Goal: Check status

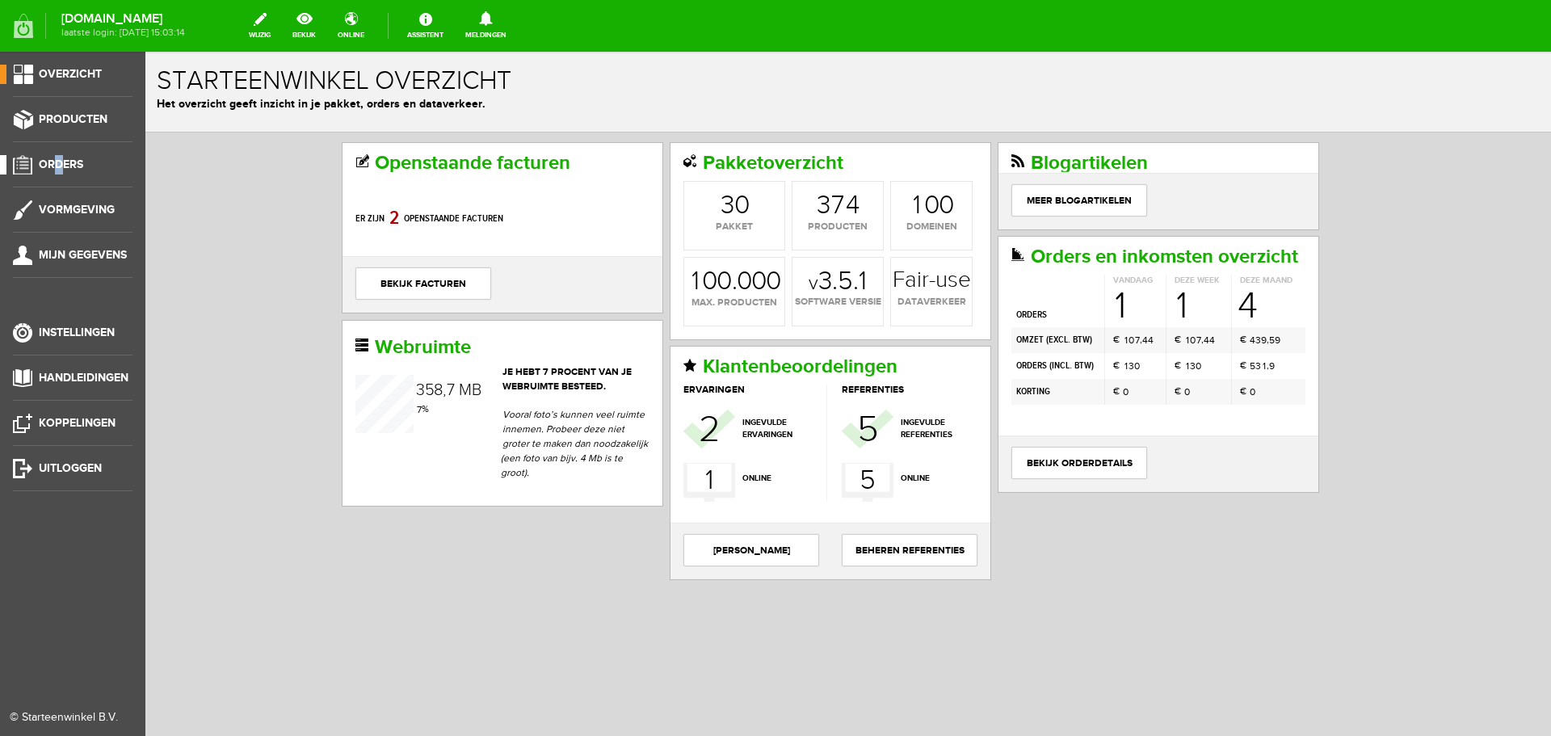
click at [59, 158] on ul "Overzicht Producten Orders Vormgeving Mijn gegevens Instellingen Handleidingen …" at bounding box center [72, 420] width 145 height 736
click at [61, 166] on span "Orders" at bounding box center [61, 165] width 44 height 14
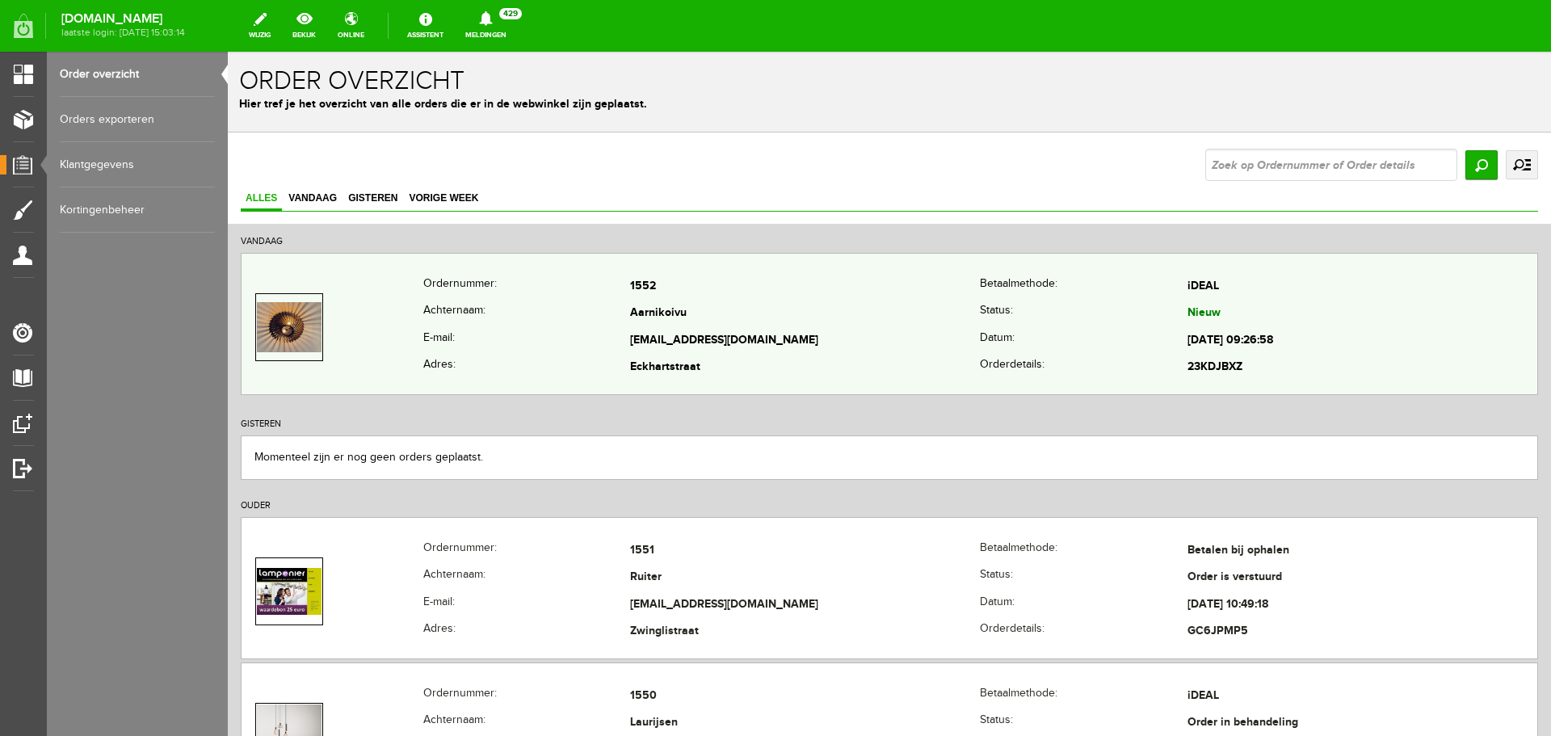
click at [849, 318] on td "Aarnikoivu" at bounding box center [805, 314] width 350 height 27
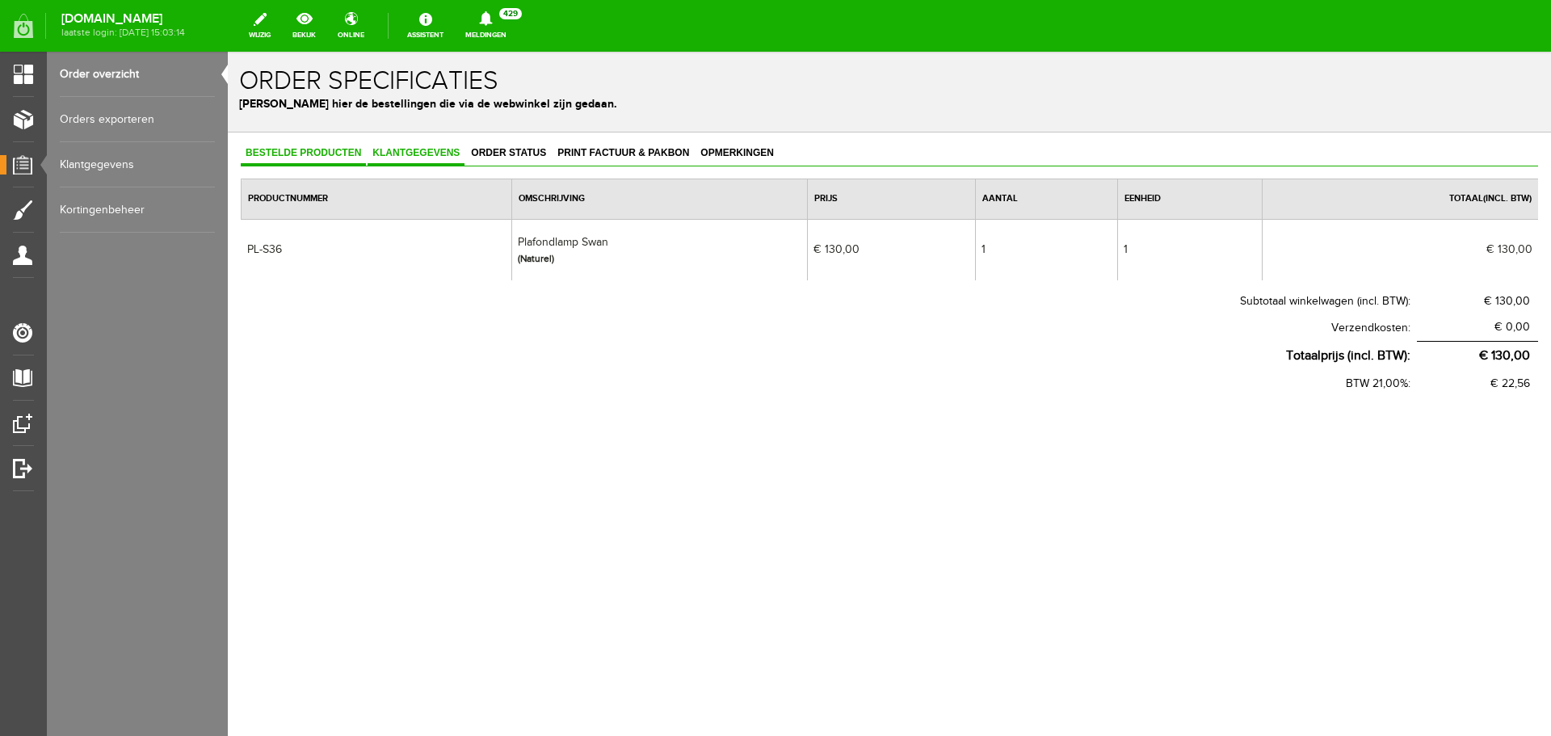
click at [431, 144] on link "Klantgegevens" at bounding box center [416, 153] width 97 height 23
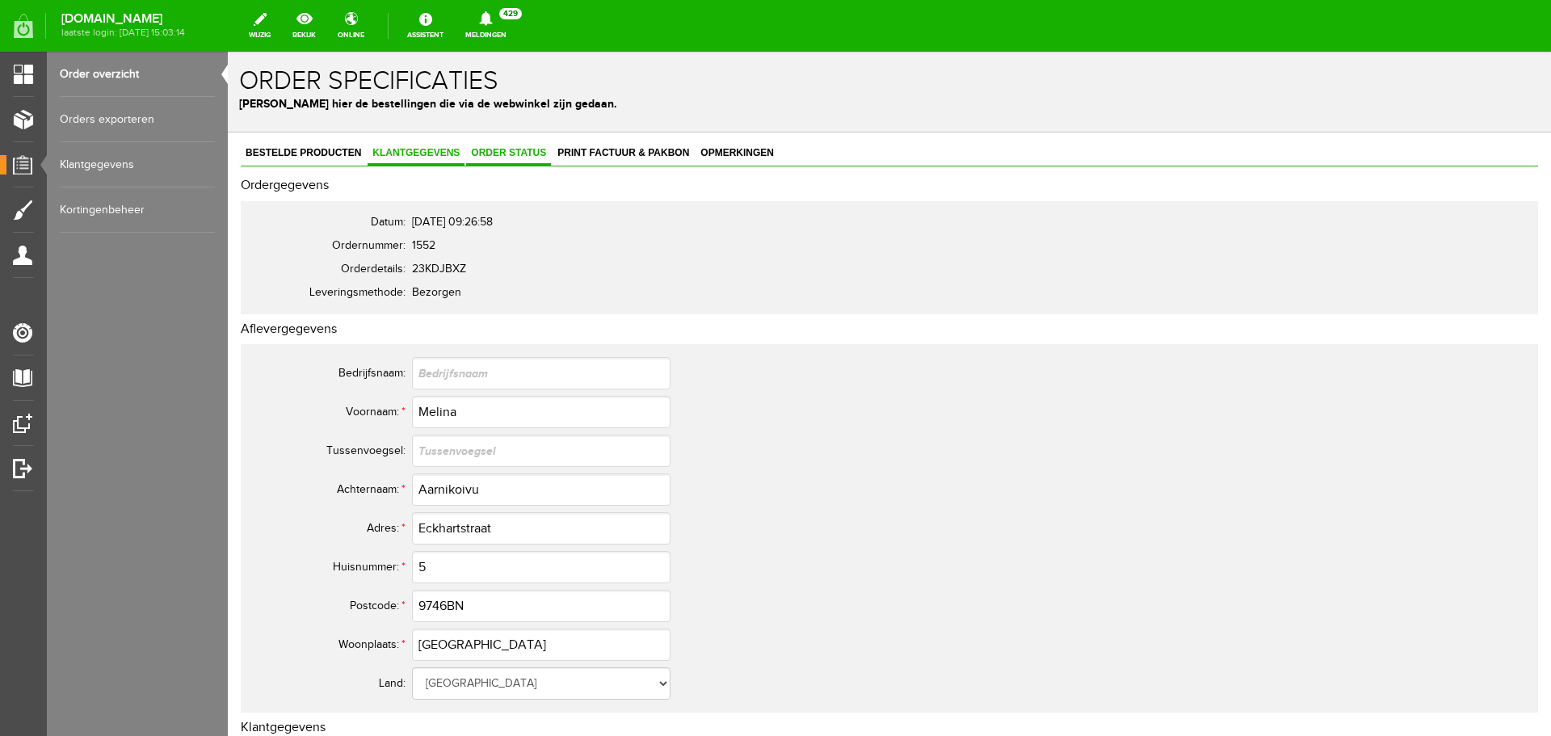
click at [507, 151] on span "Order status" at bounding box center [508, 152] width 85 height 11
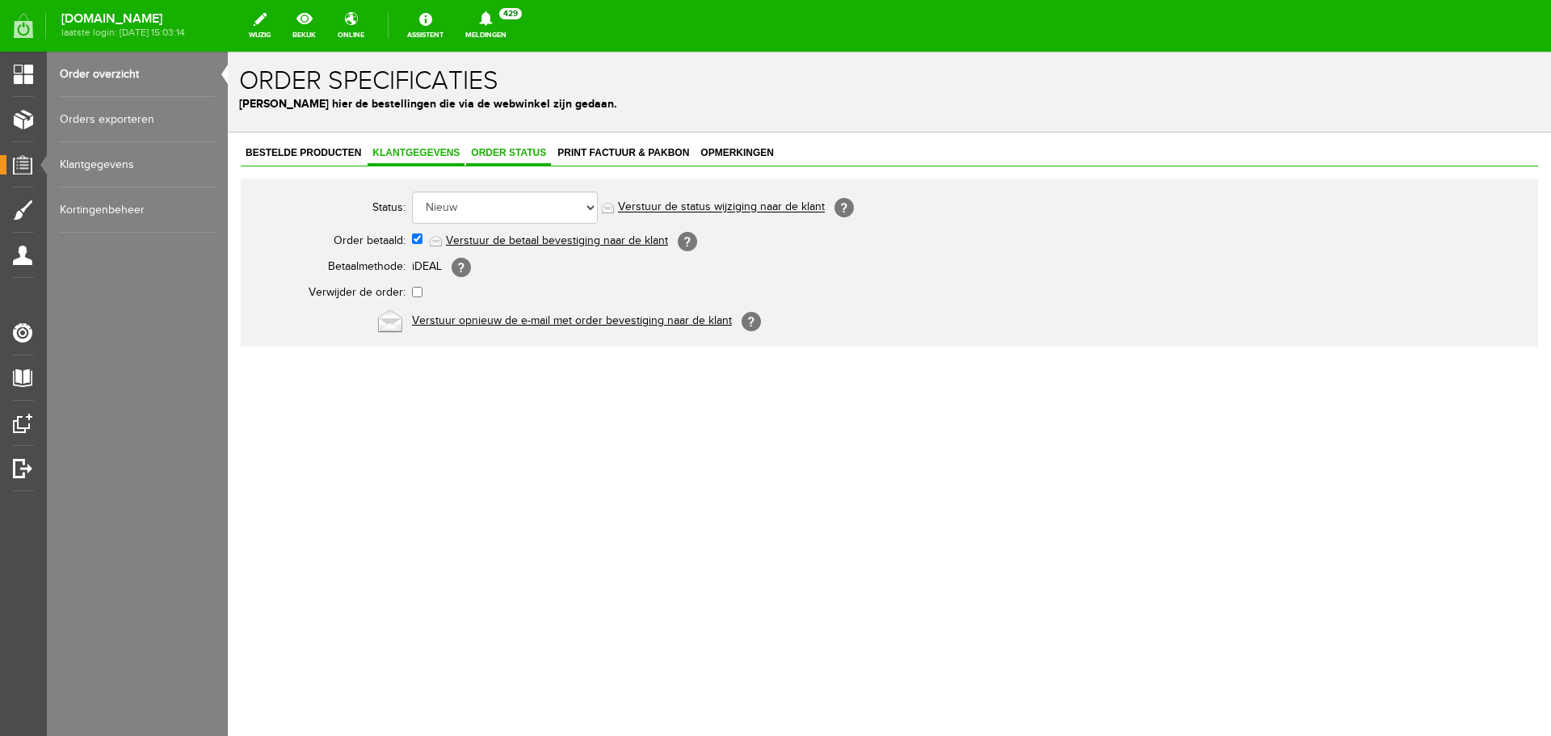
click at [429, 149] on span "Klantgegevens" at bounding box center [416, 152] width 97 height 11
